Goal: Task Accomplishment & Management: Complete application form

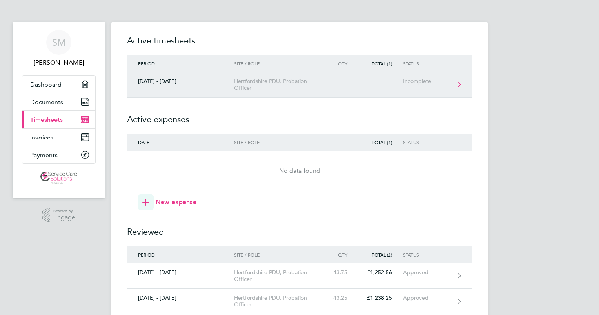
click at [251, 85] on div "Hertfordshire PDU, Probation Officer" at bounding box center [279, 84] width 90 height 13
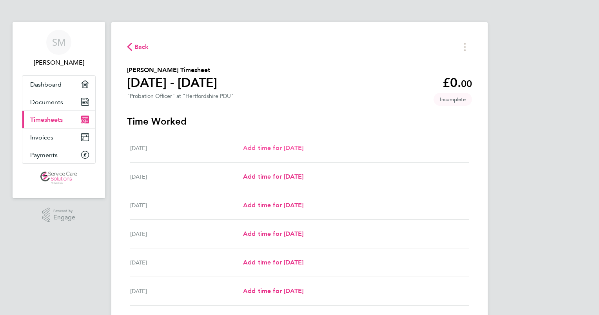
click at [268, 149] on span "Add time for [DATE]" at bounding box center [273, 147] width 60 height 7
select select "30"
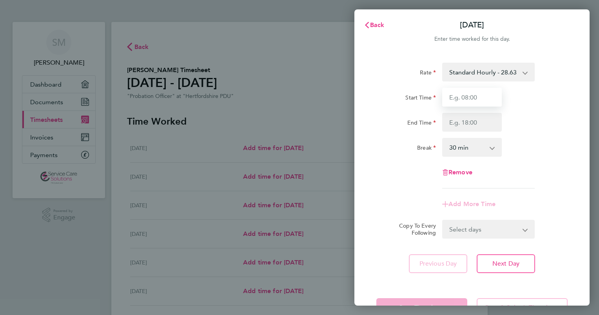
click at [460, 98] on input "Start Time" at bounding box center [472, 97] width 60 height 19
type input "08:00"
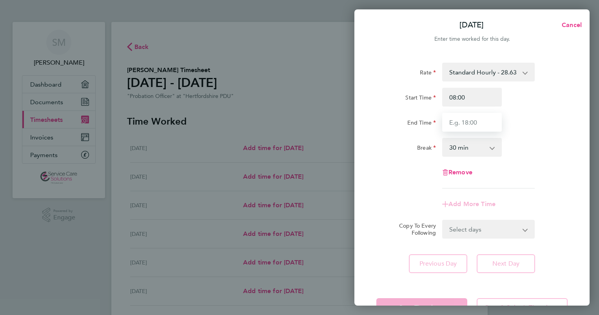
click at [461, 121] on input "End Time" at bounding box center [472, 122] width 60 height 19
type input "20:00"
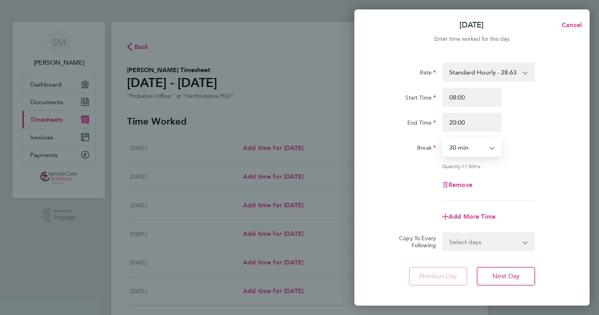
click at [455, 146] on select "0 min 15 min 30 min 45 min 60 min 75 min 90 min" at bounding box center [467, 147] width 49 height 17
select select "75"
click at [443, 139] on select "0 min 15 min 30 min 45 min 60 min 75 min 90 min" at bounding box center [467, 147] width 49 height 17
click at [473, 95] on input "08:00" at bounding box center [472, 97] width 60 height 19
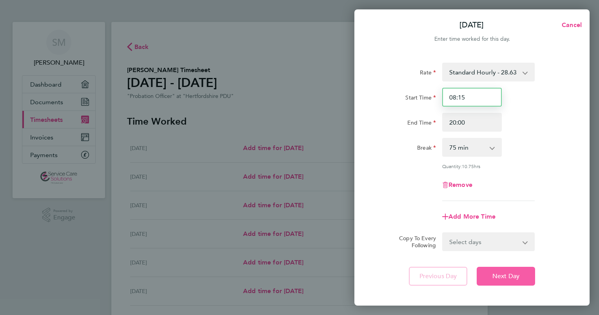
type input "08:15"
click at [510, 282] on button "Next Day" at bounding box center [505, 276] width 58 height 19
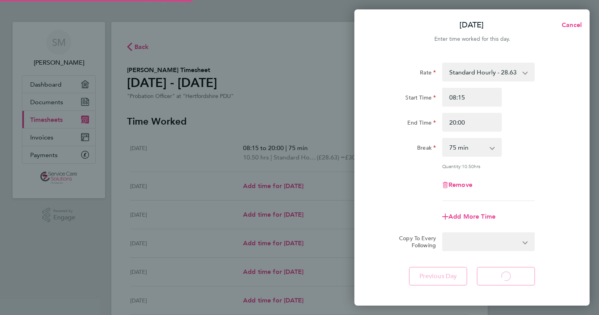
select select "30"
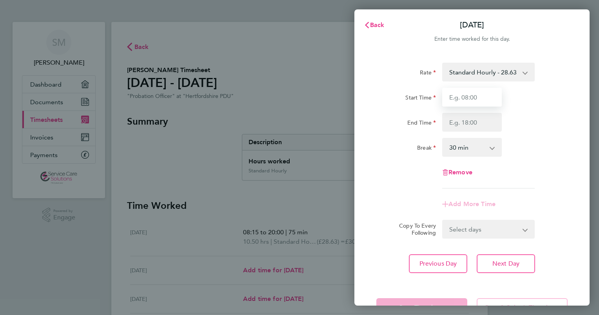
click at [475, 97] on input "Start Time" at bounding box center [472, 97] width 60 height 19
type input "08:30"
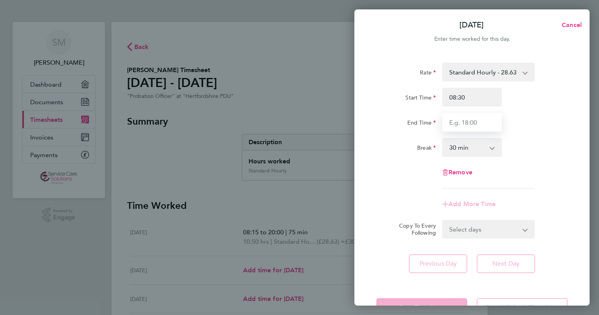
click at [459, 127] on input "End Time" at bounding box center [472, 122] width 60 height 19
type input "16:30"
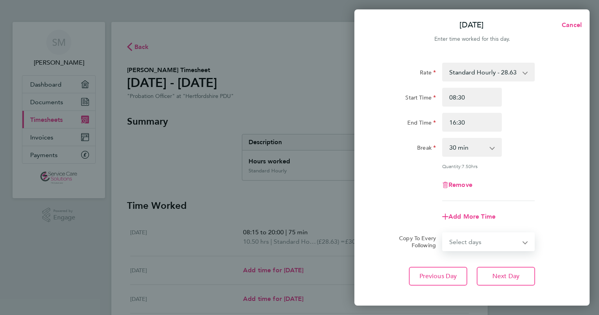
click at [472, 222] on form "Rate Standard Hourly - 28.63 Standard Hourly - 23.70 Standard Hourly - 22.44 St…" at bounding box center [471, 157] width 191 height 188
select select "WED"
click at [443, 233] on select "Select days Day Weekday (Mon-Fri) Weekend (Sat-Sun) [DATE] [DATE] [DATE] [DATE]…" at bounding box center [484, 241] width 82 height 17
select select "[DATE]"
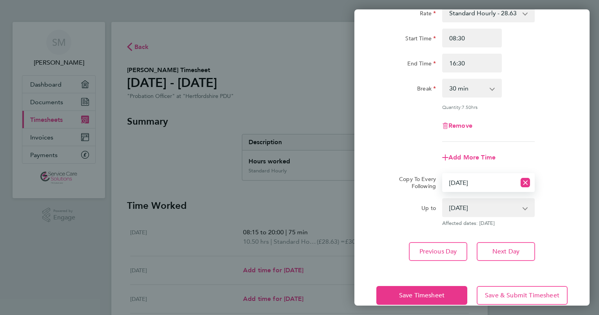
scroll to position [60, 0]
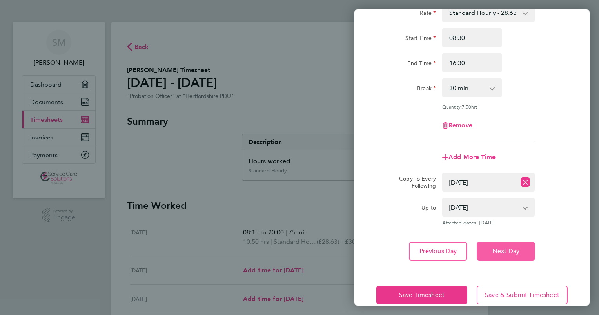
click at [495, 251] on span "Next Day" at bounding box center [505, 251] width 27 height 8
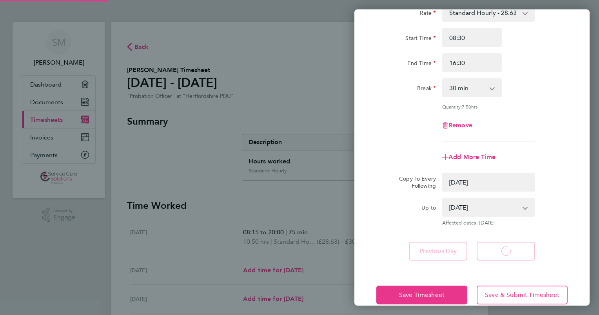
select select "0: null"
select select "30"
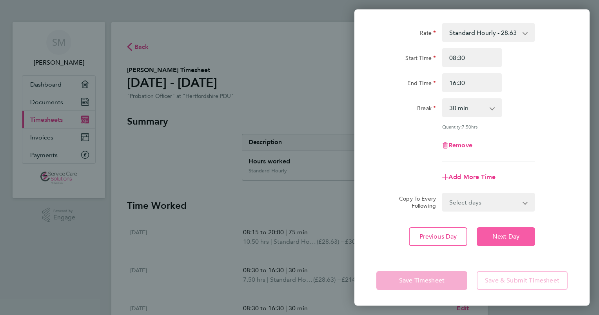
scroll to position [38, 0]
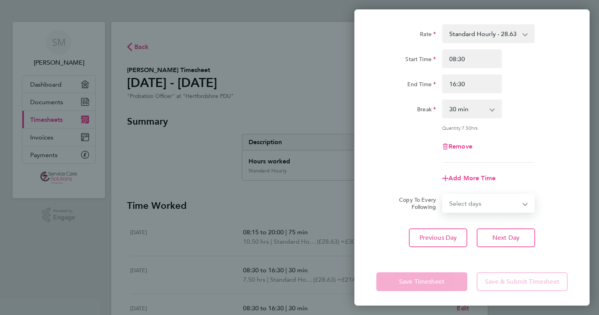
click at [489, 202] on select "Select days Day Weekday (Mon-Fri) Weekend (Sat-Sun) [DATE] [DATE] [DATE] [DATE]" at bounding box center [484, 203] width 82 height 17
select select "THU"
click at [443, 195] on select "Select days Day Weekday (Mon-Fri) Weekend (Sat-Sun) [DATE] [DATE] [DATE] [DATE]" at bounding box center [484, 203] width 82 height 17
select select "[DATE]"
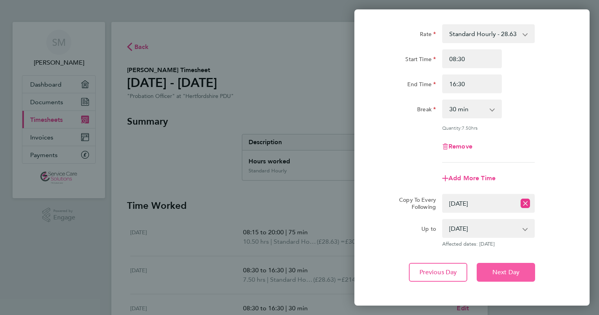
click at [508, 272] on span "Next Day" at bounding box center [505, 272] width 27 height 8
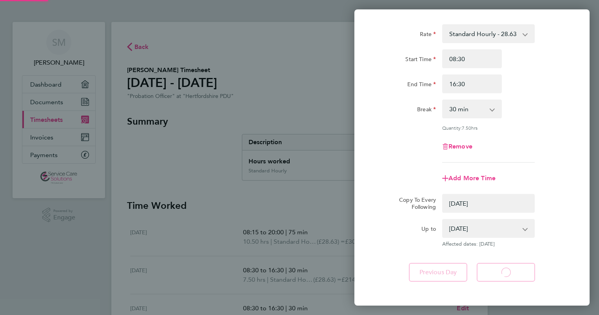
select select "0: null"
select select "30"
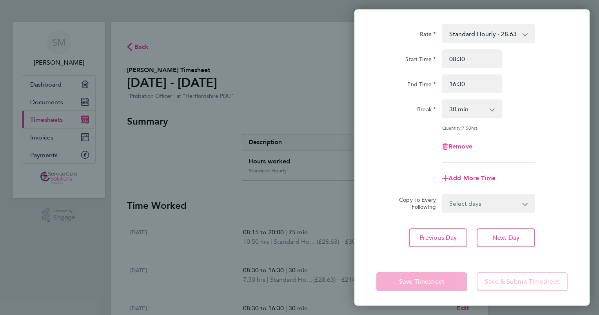
click at [494, 203] on select "Select days Day Weekend (Sat-Sun) [DATE] [DATE] [DATE]" at bounding box center [484, 203] width 82 height 17
select select "FRI"
click at [443, 195] on select "Select days Day Weekend (Sat-Sun) [DATE] [DATE] [DATE]" at bounding box center [484, 203] width 82 height 17
select select "[DATE]"
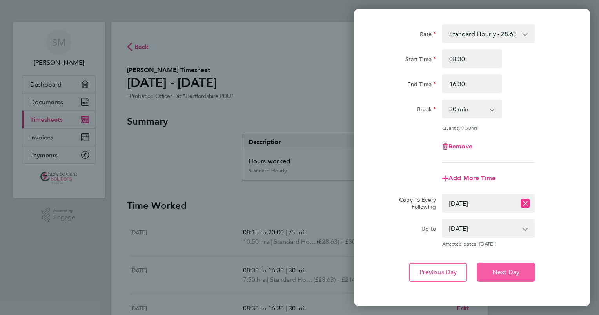
click at [488, 271] on button "Next Day" at bounding box center [505, 272] width 58 height 19
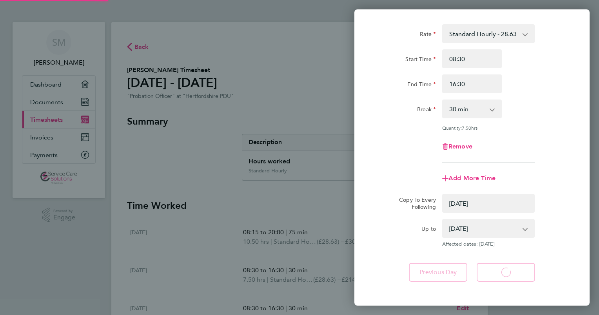
select select "0: null"
select select "30"
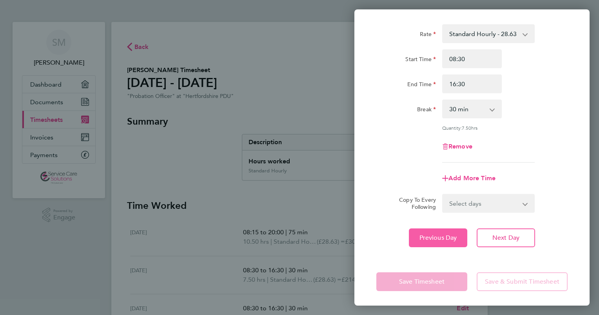
click at [433, 229] on button "Previous Day" at bounding box center [438, 237] width 58 height 19
select select "30"
click at [433, 229] on button "Previous Day" at bounding box center [438, 237] width 58 height 19
select select "30"
click at [434, 234] on span "Previous Day" at bounding box center [438, 238] width 38 height 8
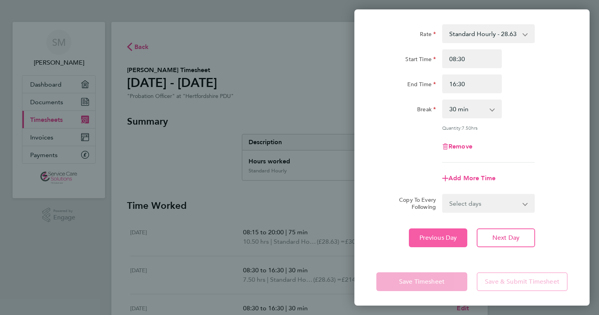
select select "30"
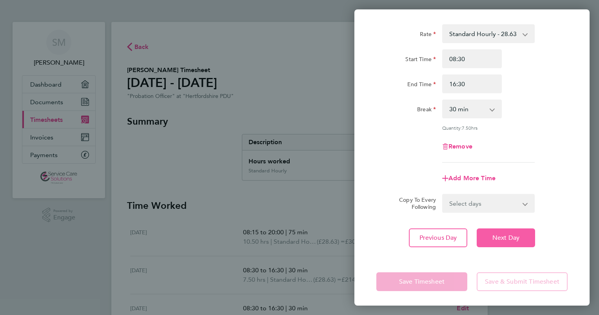
click at [495, 237] on span "Next Day" at bounding box center [505, 238] width 27 height 8
select select "30"
click at [495, 237] on span "Next Day" at bounding box center [505, 238] width 27 height 8
select select "30"
click at [495, 237] on span "Next Day" at bounding box center [505, 238] width 27 height 8
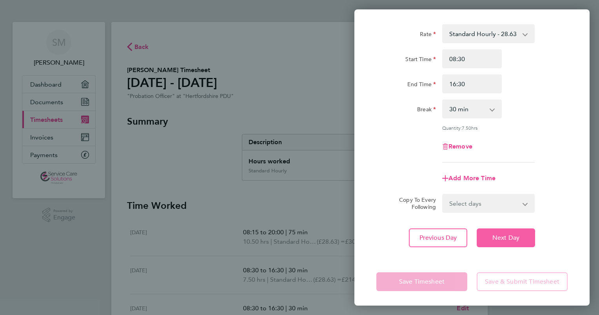
select select "30"
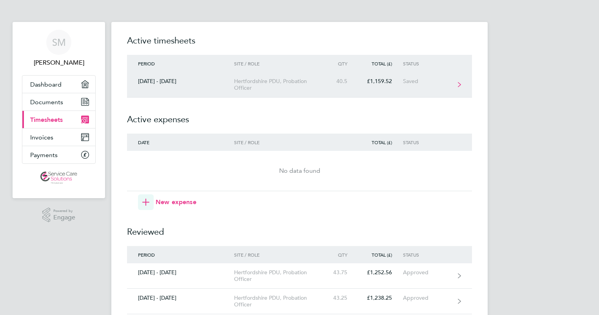
click at [274, 83] on div "Hertfordshire PDU, Probation Officer" at bounding box center [279, 84] width 90 height 13
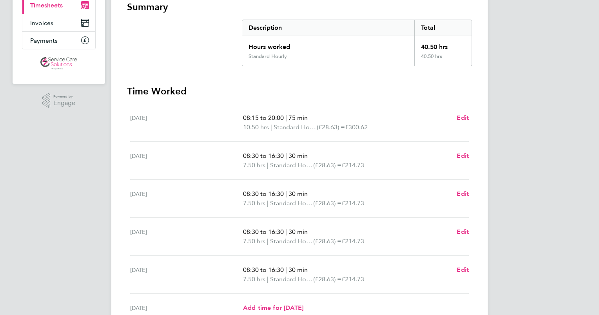
scroll to position [116, 0]
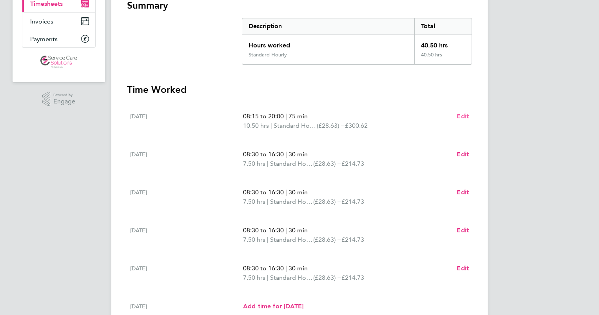
click at [460, 116] on span "Edit" at bounding box center [462, 115] width 12 height 7
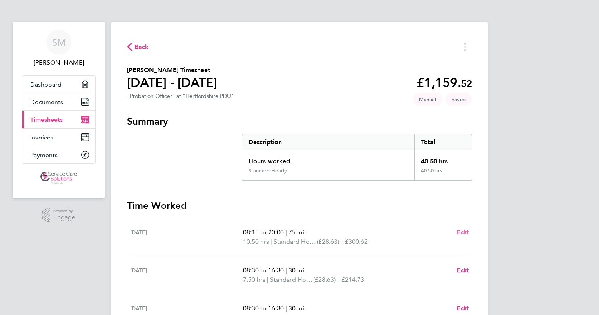
select select "75"
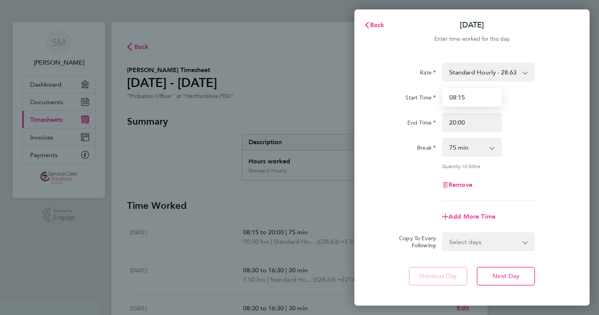
click at [469, 98] on input "08:15" at bounding box center [472, 97] width 60 height 19
type input "08:30"
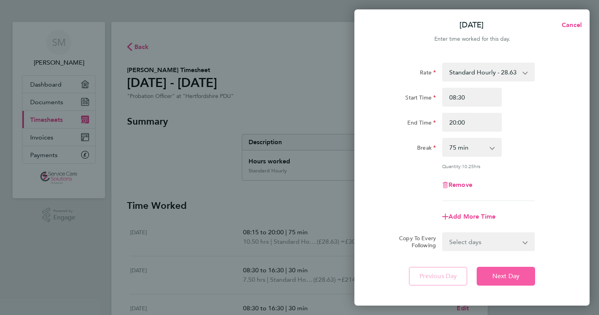
click at [509, 280] on button "Next Day" at bounding box center [505, 276] width 58 height 19
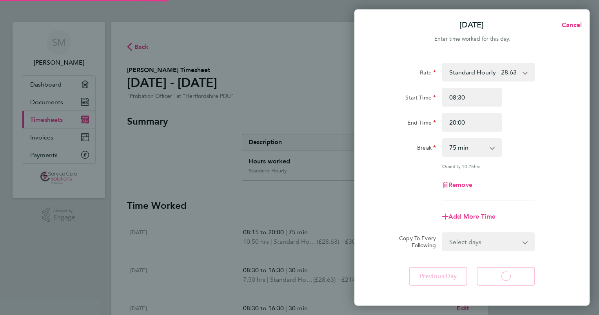
select select "30"
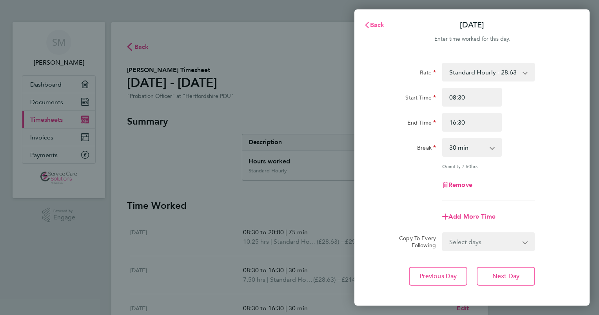
click at [377, 22] on span "Back" at bounding box center [377, 24] width 14 height 7
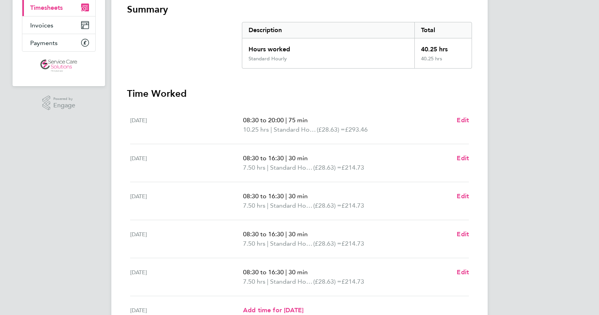
scroll to position [111, 0]
click at [462, 157] on span "Edit" at bounding box center [462, 158] width 12 height 7
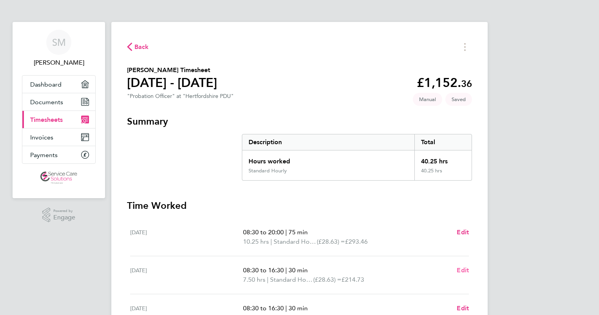
select select "30"
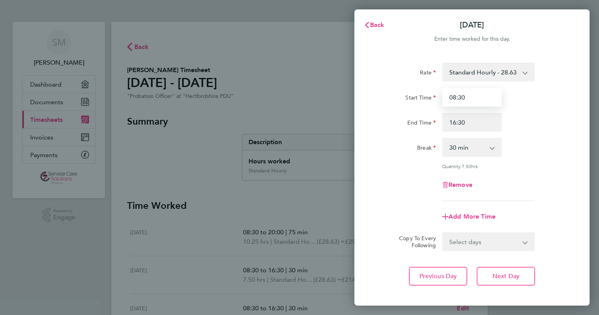
click at [465, 94] on input "08:30" at bounding box center [472, 97] width 60 height 19
type input "08:00"
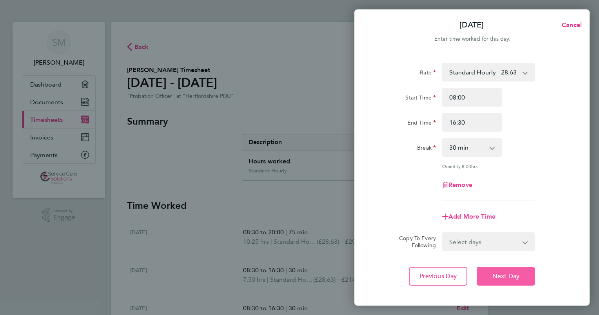
click at [496, 278] on span "Next Day" at bounding box center [505, 276] width 27 height 8
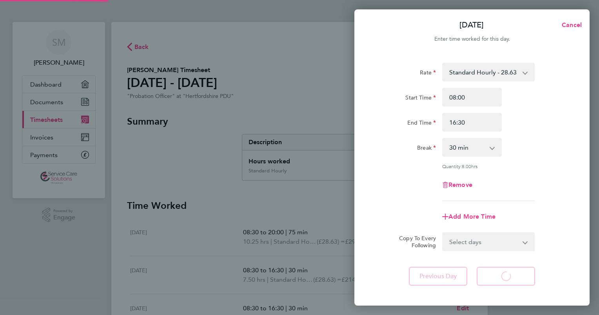
select select "30"
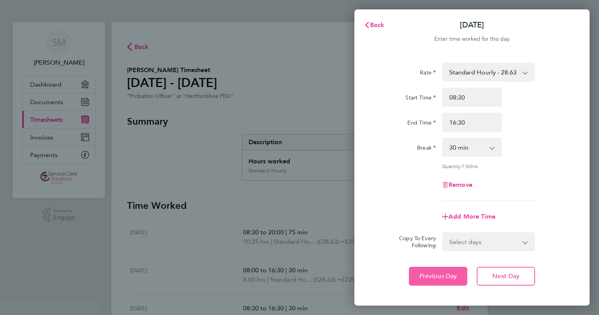
click at [453, 274] on span "Previous Day" at bounding box center [438, 276] width 38 height 8
select select "30"
drag, startPoint x: 476, startPoint y: 123, endPoint x: 391, endPoint y: 122, distance: 85.0
click at [391, 122] on div "End Time 16:30" at bounding box center [471, 122] width 197 height 19
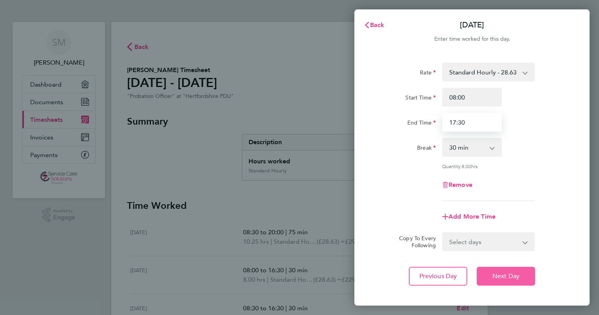
type input "17:30"
click at [492, 273] on span "Next Day" at bounding box center [505, 276] width 27 height 8
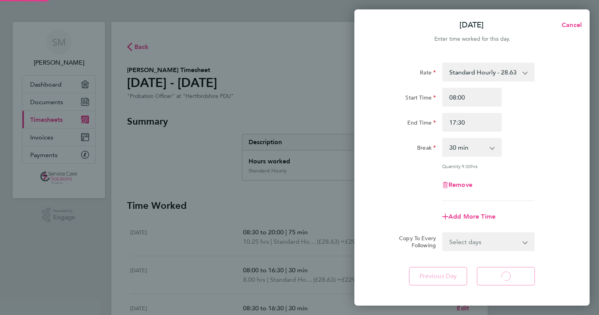
select select "30"
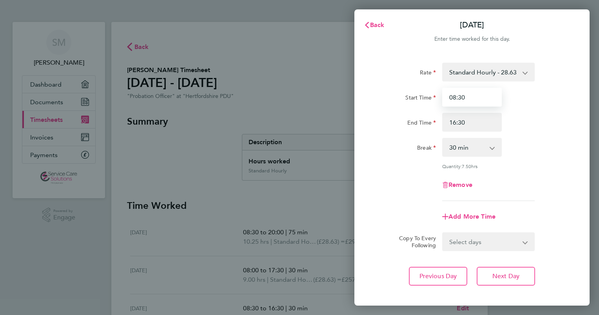
click at [480, 97] on input "08:30" at bounding box center [472, 97] width 60 height 19
type input "08:15"
click at [476, 127] on input "16:30" at bounding box center [472, 122] width 60 height 19
type input "18:00"
click at [457, 147] on select "0 min 15 min 30 min 45 min 60 min 75 min 90 min" at bounding box center [467, 147] width 49 height 17
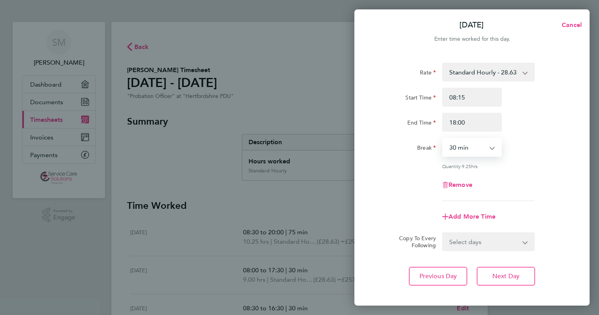
select select "45"
click at [443, 139] on select "0 min 15 min 30 min 45 min 60 min 75 min 90 min" at bounding box center [467, 147] width 49 height 17
click at [513, 278] on span "Next Day" at bounding box center [505, 276] width 27 height 8
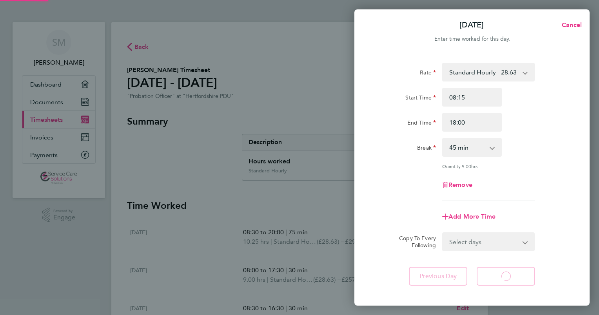
select select "30"
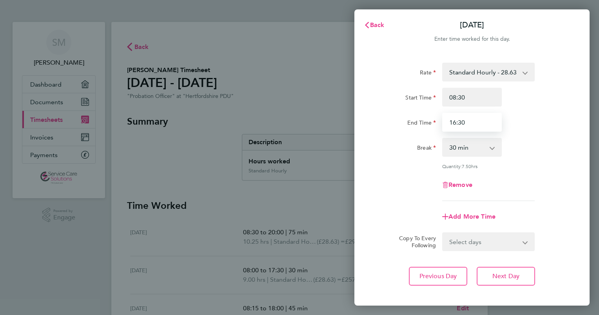
click at [473, 123] on input "16:30" at bounding box center [472, 122] width 60 height 19
type input "1"
type input "17:00"
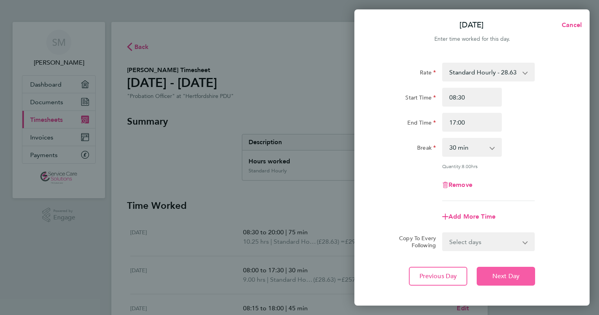
click at [505, 278] on span "Next Day" at bounding box center [505, 276] width 27 height 8
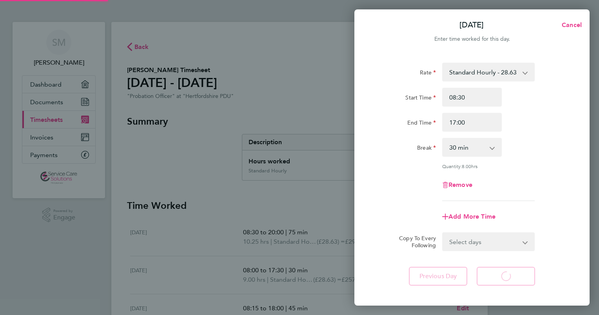
select select "30"
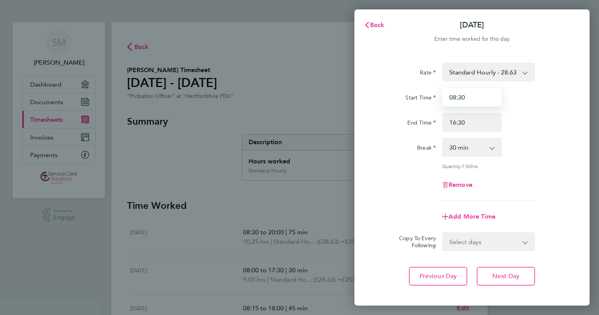
click at [470, 96] on input "08:30" at bounding box center [472, 97] width 60 height 19
type input "08:00"
click at [467, 123] on input "16:30" at bounding box center [472, 122] width 60 height 19
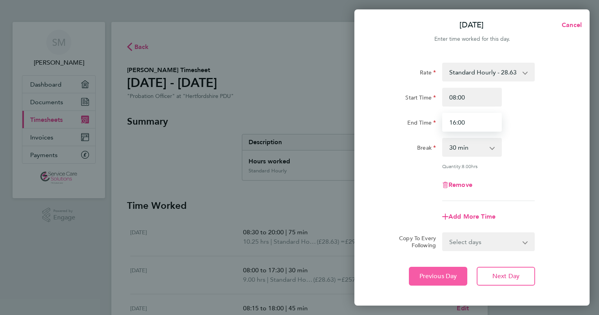
type input "16:00"
click at [454, 275] on span "Previous Day" at bounding box center [438, 276] width 38 height 8
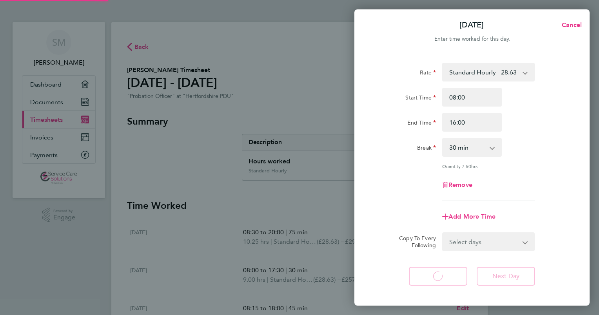
select select "30"
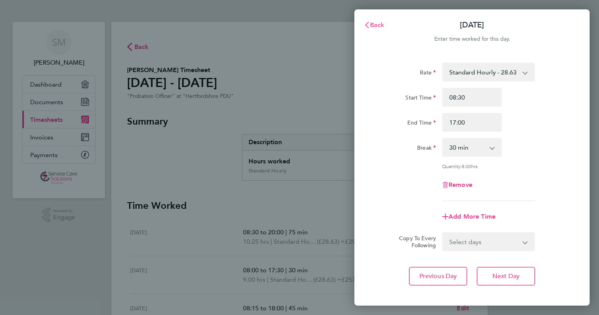
click at [371, 25] on span "Back" at bounding box center [377, 24] width 14 height 7
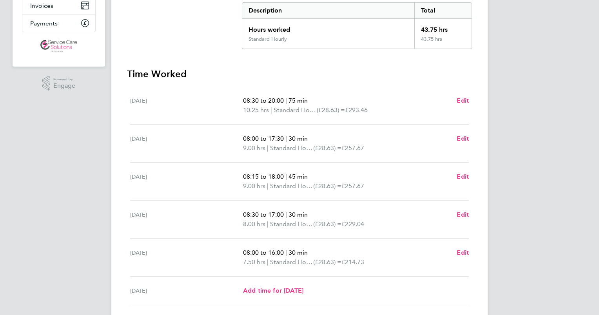
scroll to position [132, 0]
